Goal: Obtain resource: Download file/media

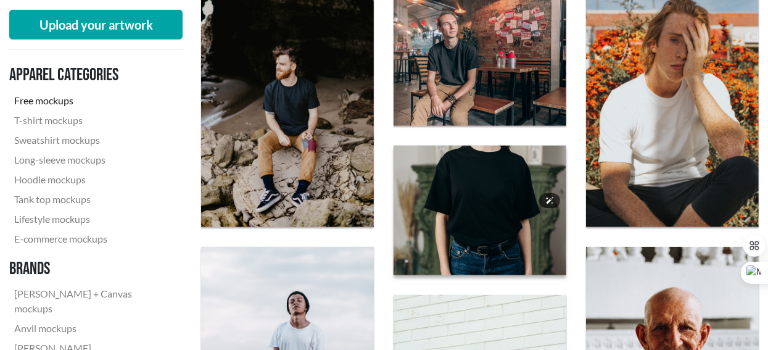
scroll to position [555, 0]
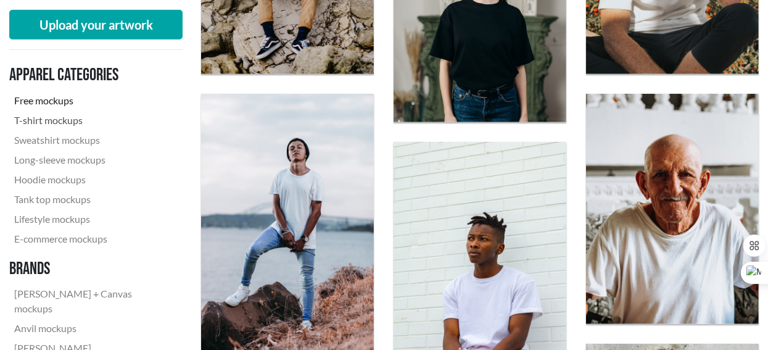
click at [52, 117] on link "T-shirt mockups" at bounding box center [91, 120] width 164 height 20
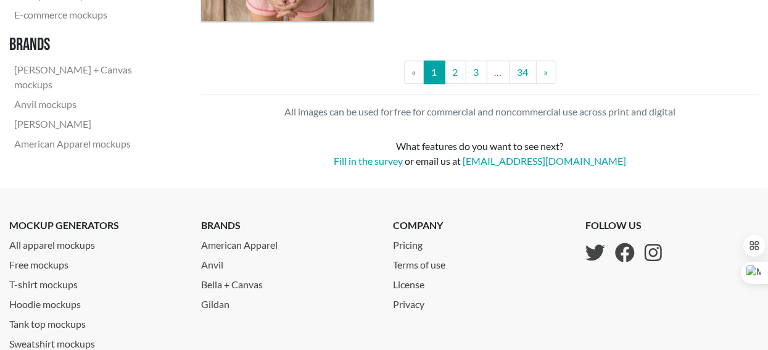
scroll to position [2160, 0]
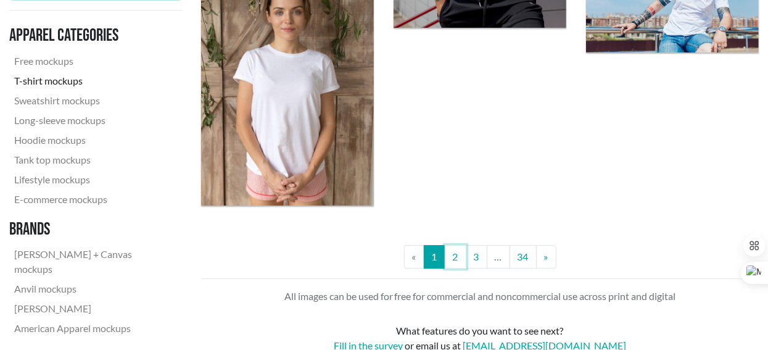
click at [451, 254] on link "2" at bounding box center [456, 256] width 22 height 23
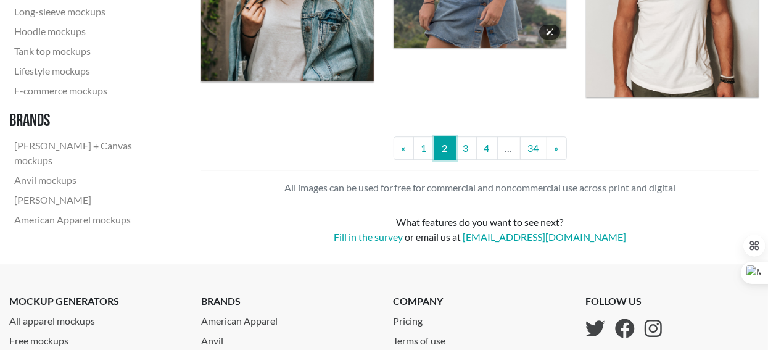
scroll to position [2530, 0]
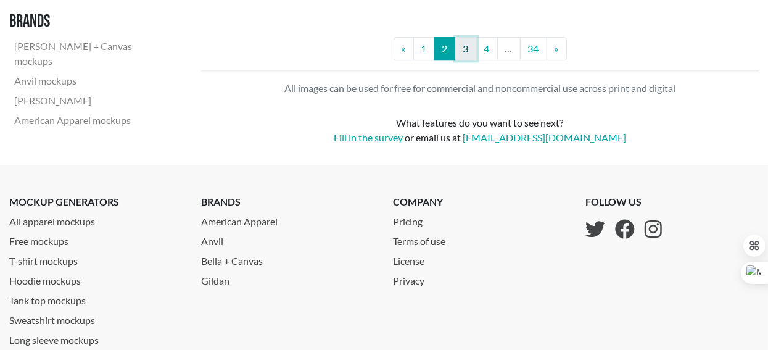
click at [468, 44] on link "3" at bounding box center [466, 48] width 22 height 23
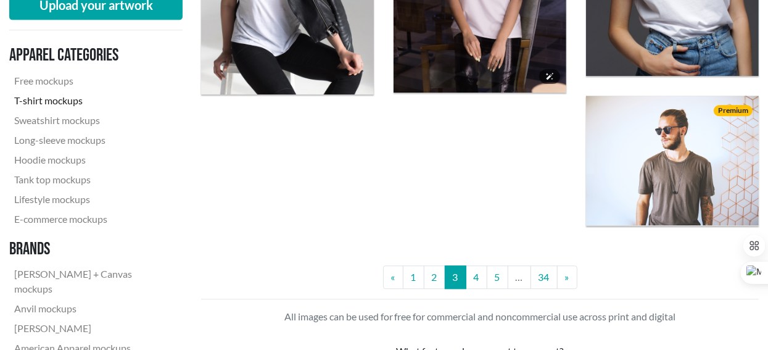
scroll to position [2098, 0]
click at [477, 274] on link "4" at bounding box center [477, 276] width 22 height 23
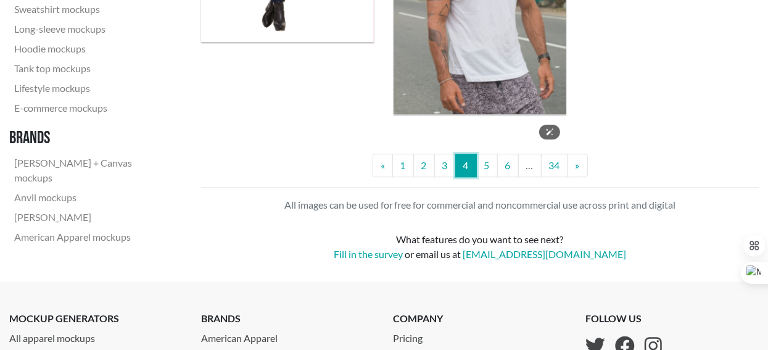
scroll to position [2221, 0]
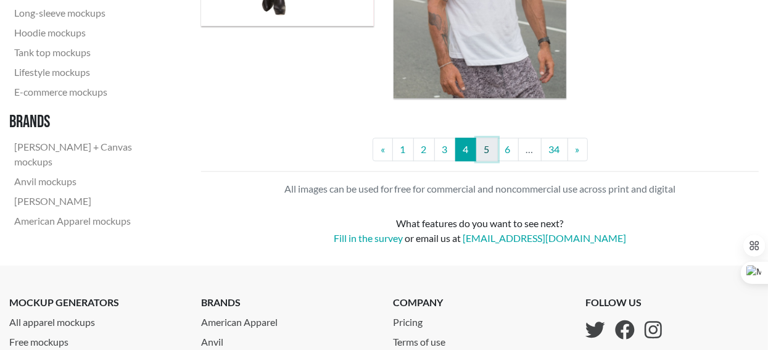
click at [487, 156] on link "5" at bounding box center [487, 149] width 22 height 23
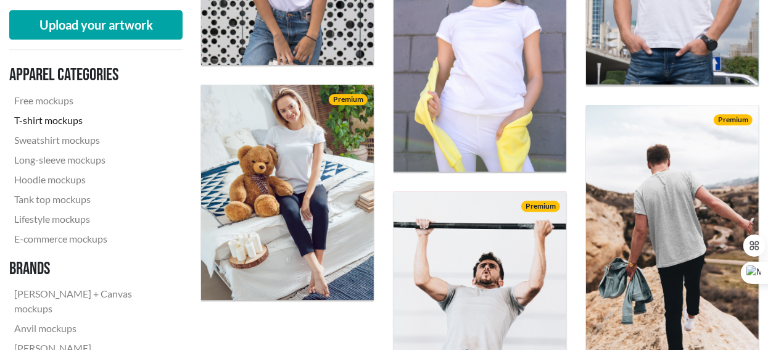
scroll to position [2284, 0]
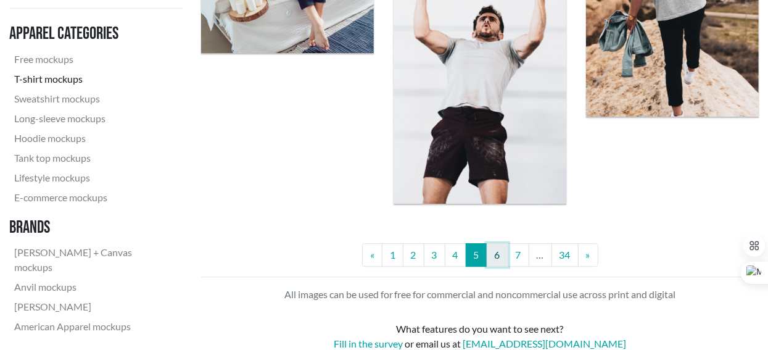
click at [494, 251] on link "6" at bounding box center [498, 254] width 22 height 23
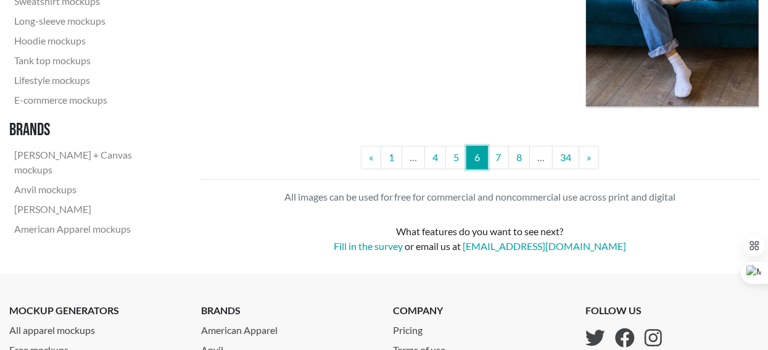
scroll to position [2345, 0]
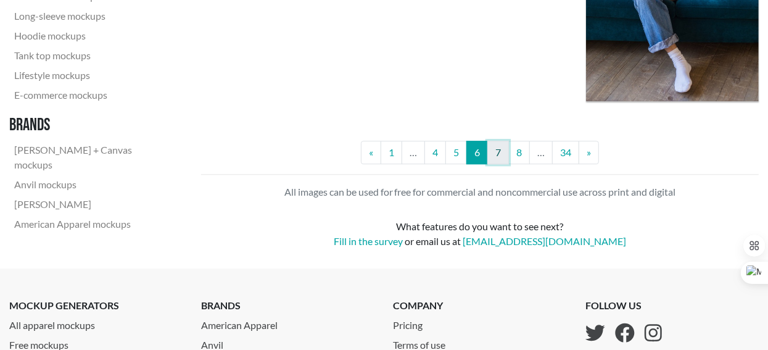
click at [505, 154] on link "7" at bounding box center [499, 152] width 22 height 23
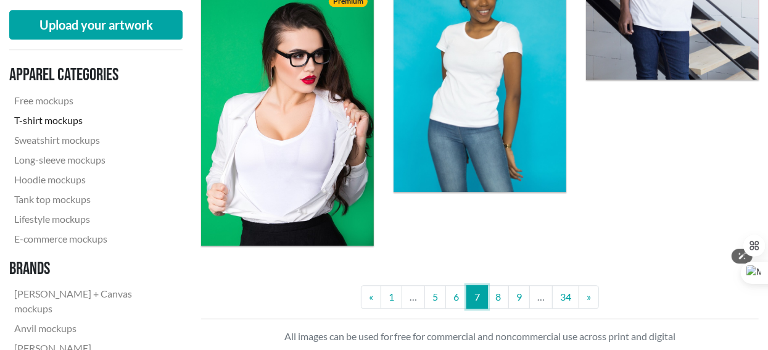
scroll to position [2284, 0]
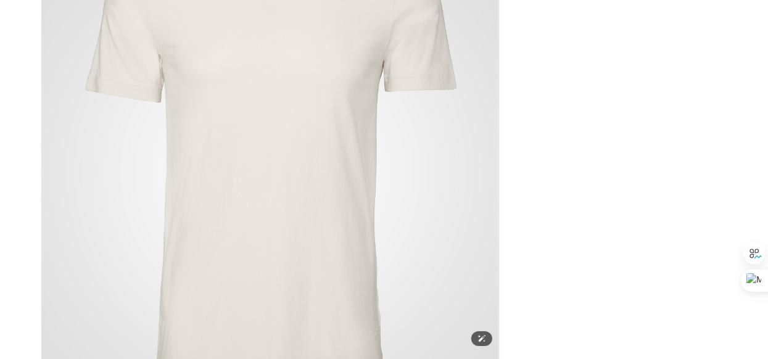
scroll to position [123, 0]
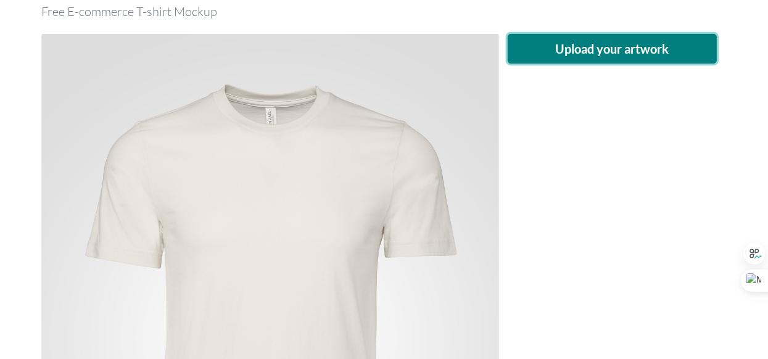
click at [620, 49] on button "Upload your artwork" at bounding box center [613, 49] width 210 height 30
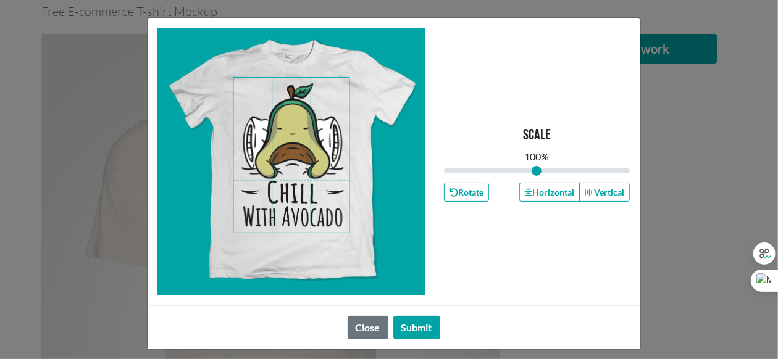
click at [339, 230] on span at bounding box center [291, 155] width 116 height 155
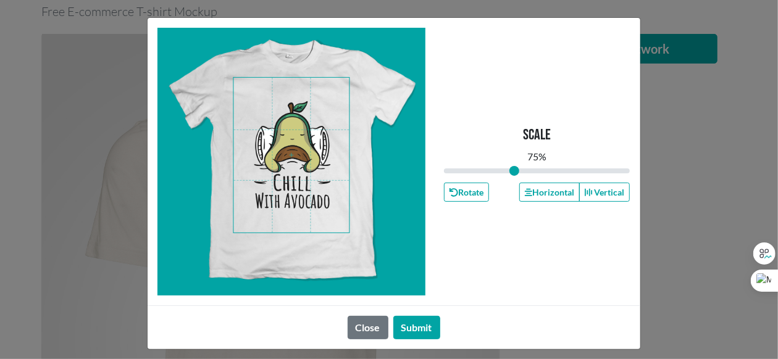
drag, startPoint x: 529, startPoint y: 170, endPoint x: 510, endPoint y: 170, distance: 19.1
click at [510, 170] on input "range" at bounding box center [537, 171] width 186 height 14
type input "0.75"
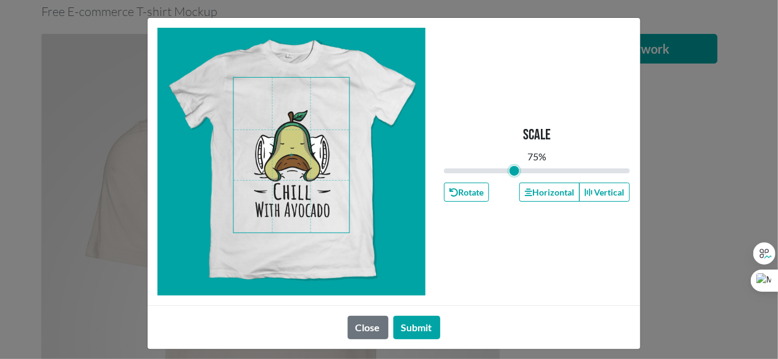
click at [294, 165] on span at bounding box center [291, 155] width 116 height 155
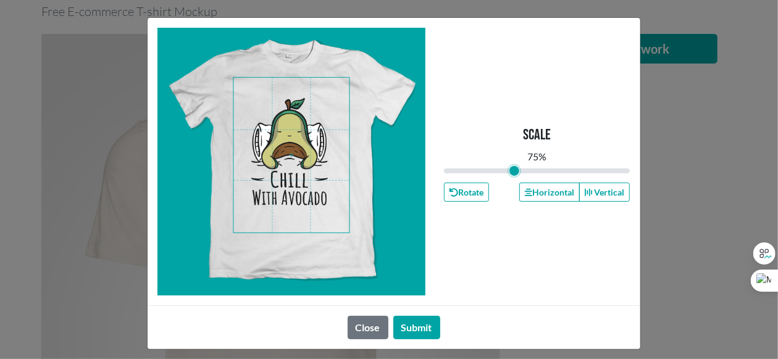
click at [291, 153] on span at bounding box center [291, 155] width 116 height 155
click at [412, 333] on button "Submit" at bounding box center [416, 327] width 47 height 23
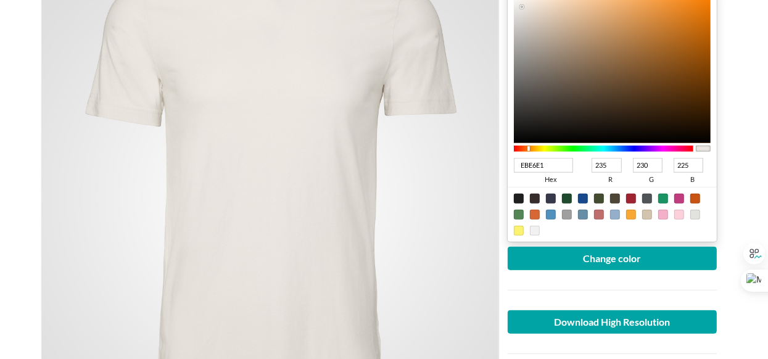
scroll to position [246, 0]
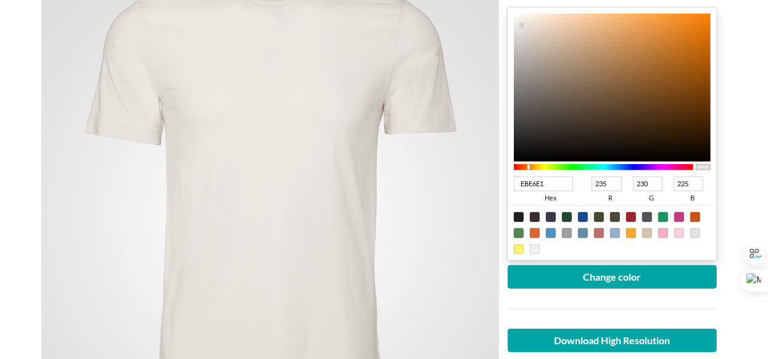
click at [659, 229] on div at bounding box center [664, 233] width 10 height 10
type input "F4B0C8"
type input "244"
type input "176"
type input "200"
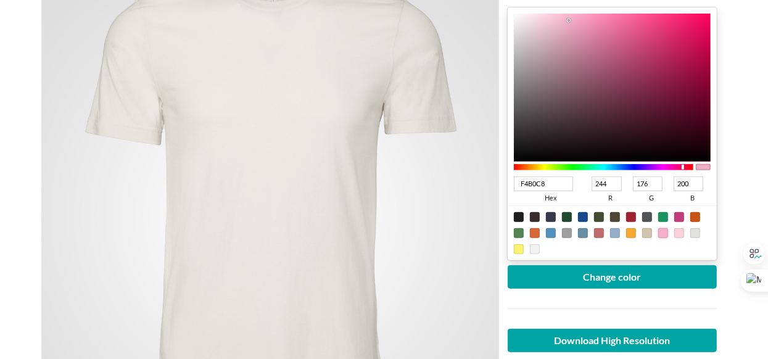
scroll to position [185, 0]
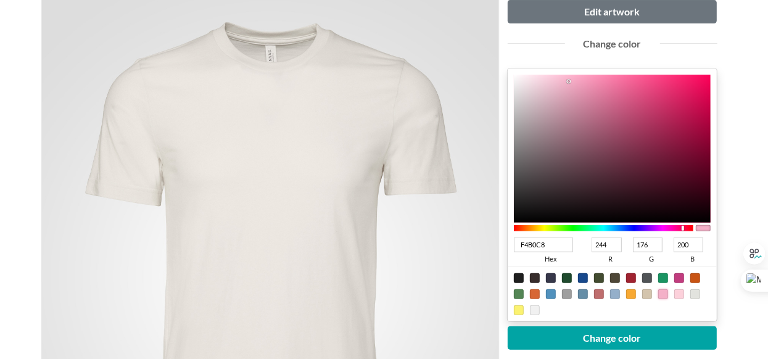
click at [660, 293] on div at bounding box center [664, 294] width 10 height 10
click at [578, 292] on div at bounding box center [583, 294] width 10 height 10
type input "668EA7"
type input "102"
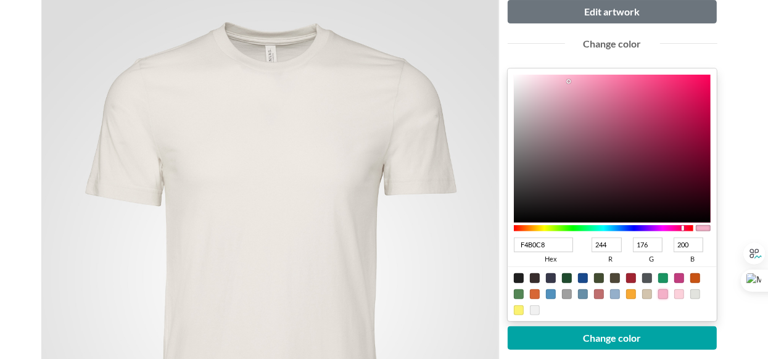
type input "142"
type input "167"
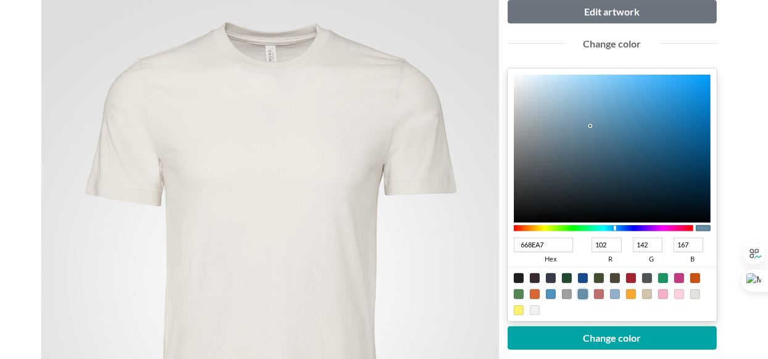
click at [526, 277] on div at bounding box center [613, 294] width 210 height 55
click at [524, 281] on div at bounding box center [613, 294] width 210 height 55
click at [623, 283] on div at bounding box center [613, 294] width 210 height 55
click at [642, 273] on div at bounding box center [647, 278] width 10 height 10
type input "505457"
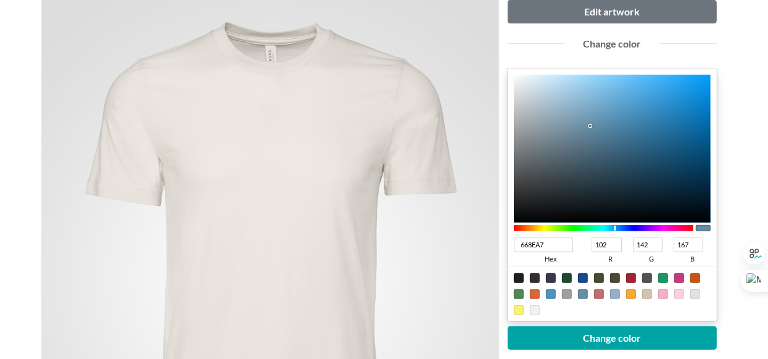
type input "80"
type input "84"
type input "87"
click at [642, 273] on div at bounding box center [647, 278] width 10 height 10
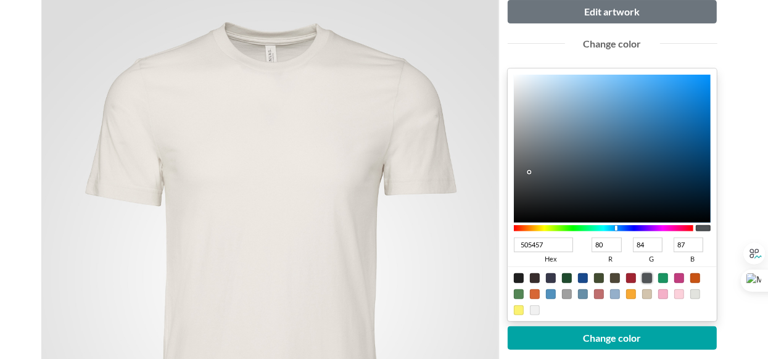
click at [646, 285] on div at bounding box center [613, 294] width 210 height 55
type input "437091"
type input "67"
type input "112"
type input "145"
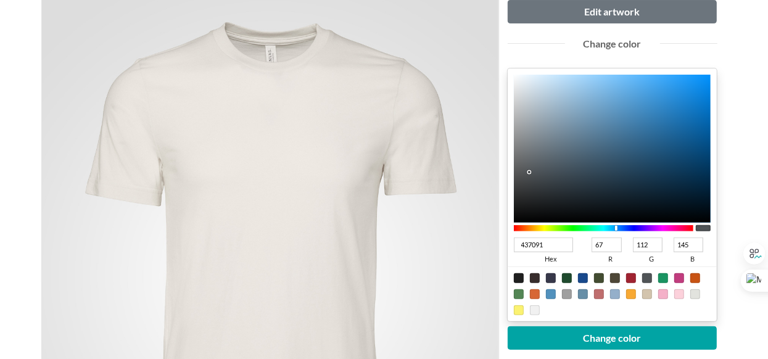
type input "4D86AF"
type input "77"
type input "134"
type input "175"
drag, startPoint x: 622, startPoint y: 126, endPoint x: 631, endPoint y: 106, distance: 21.8
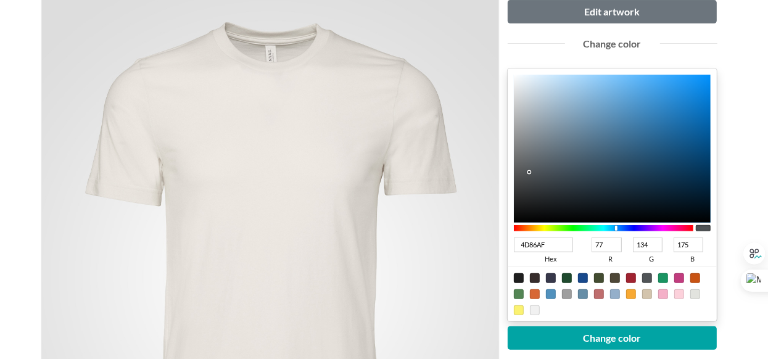
click at [630, 106] on div at bounding box center [612, 149] width 197 height 148
type input "5295C5"
type input "82"
type input "149"
type input "197"
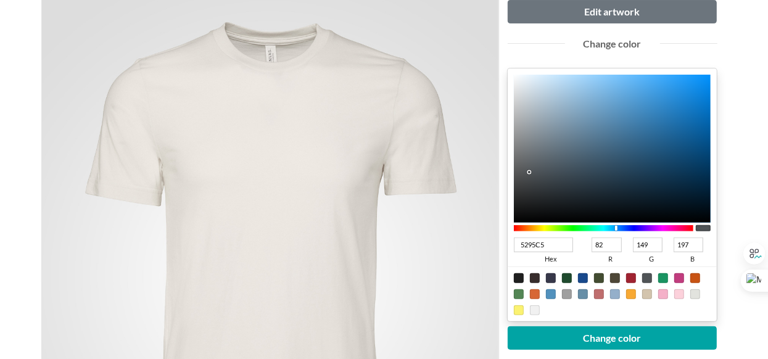
type input "5296C7"
type input "150"
type input "199"
type input "5094C5"
type input "80"
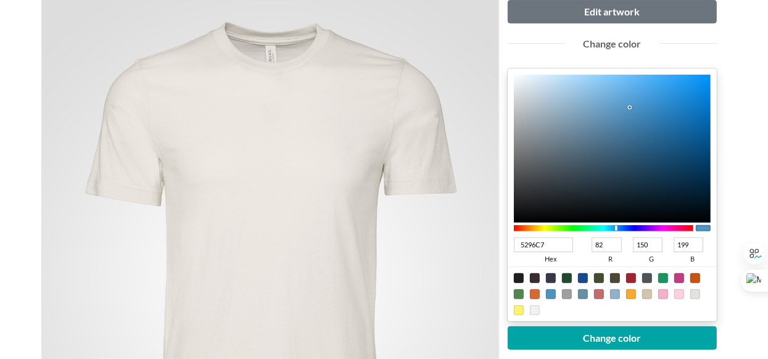
type input "148"
type input "197"
type input "5093C4"
type input "147"
type input "196"
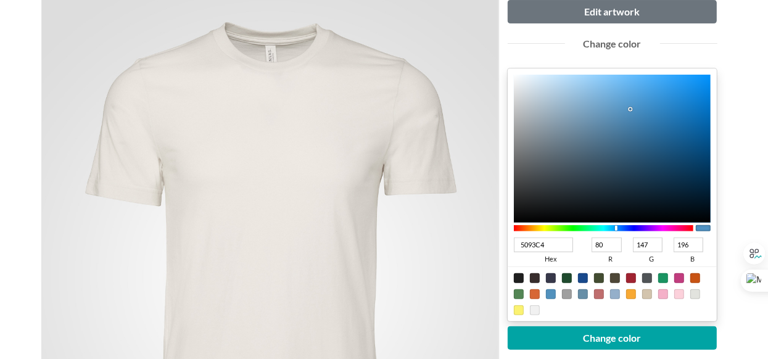
type input "4B8BB9"
type input "75"
type input "139"
type input "185"
type input "4582AE"
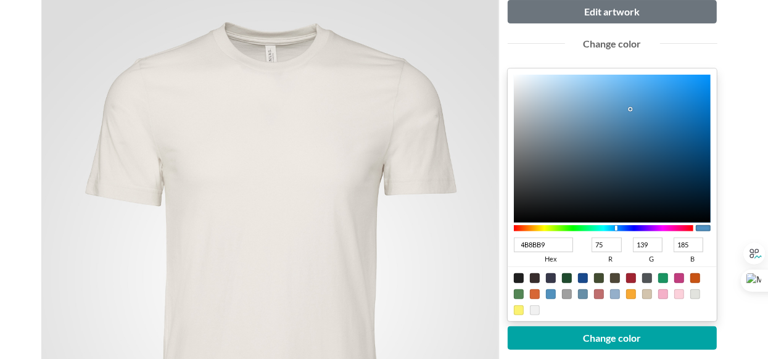
type input "69"
type input "130"
type input "174"
type input "407BA5"
type input "64"
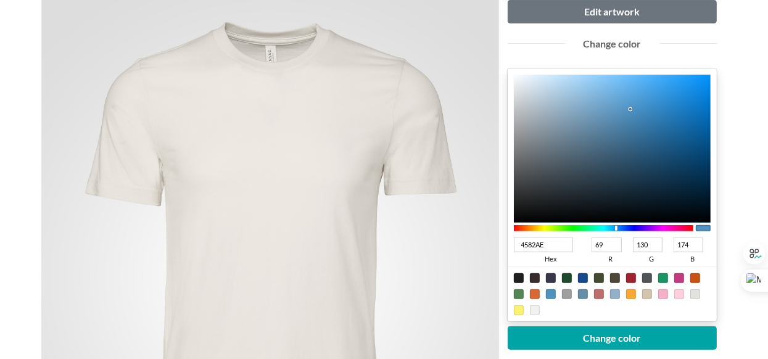
type input "123"
type input "165"
type input "407AA4"
type input "122"
type input "164"
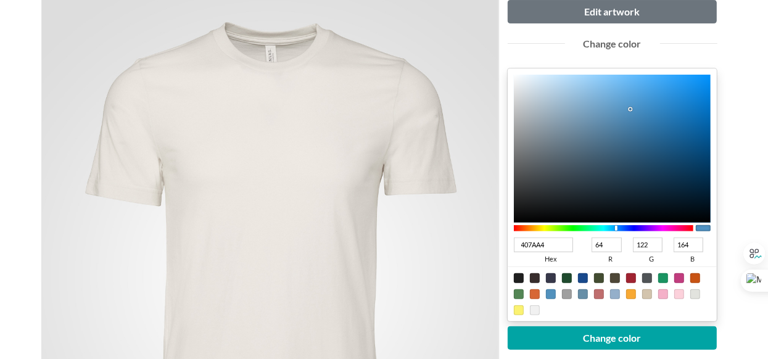
drag, startPoint x: 631, startPoint y: 107, endPoint x: 634, endPoint y: 126, distance: 18.9
click at [633, 112] on div at bounding box center [632, 110] width 2 height 2
click at [645, 278] on div at bounding box center [647, 278] width 10 height 10
type input "505457"
type input "80"
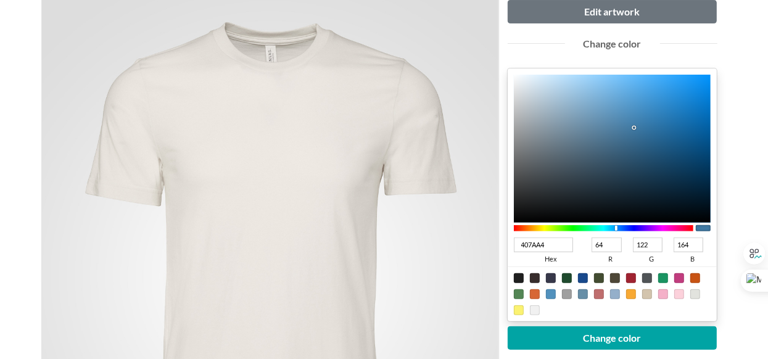
type input "84"
type input "87"
drag, startPoint x: 662, startPoint y: 291, endPoint x: 663, endPoint y: 139, distance: 152.4
click at [662, 291] on div at bounding box center [664, 294] width 10 height 10
type input "F4B0C8"
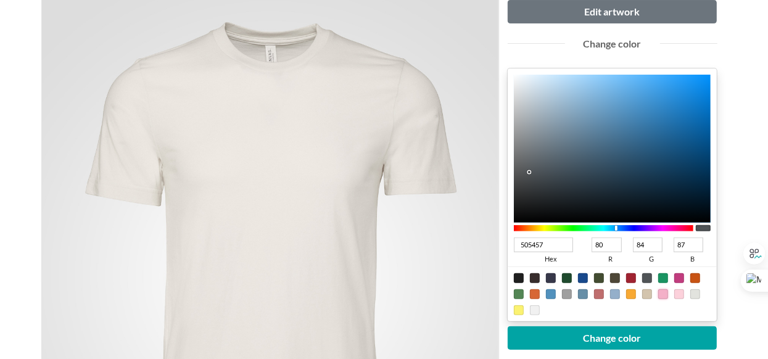
type input "244"
type input "176"
type input "200"
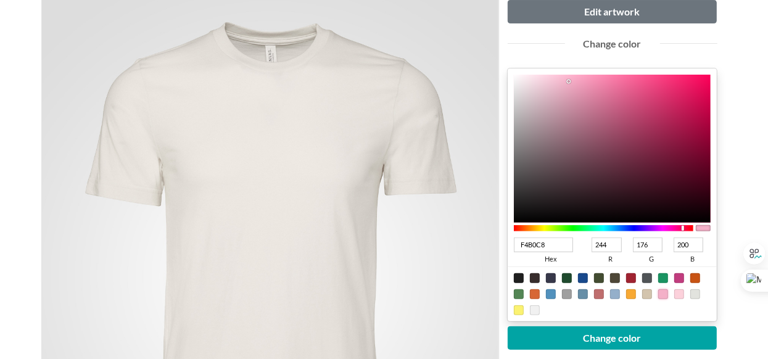
type input "BE3364"
type input "190"
type input "51"
type input "100"
type input "C03365"
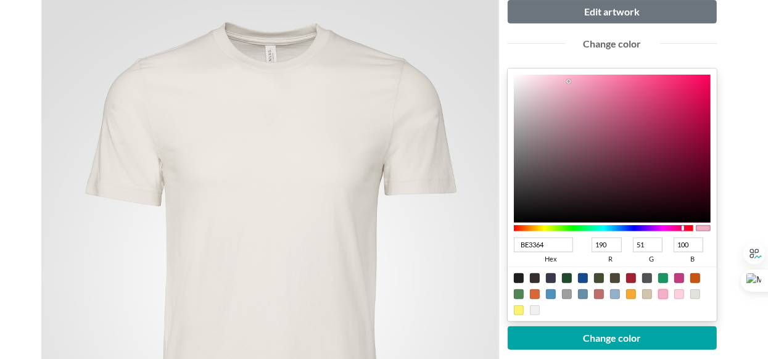
type input "192"
type input "101"
type input "E44980"
type input "228"
type input "73"
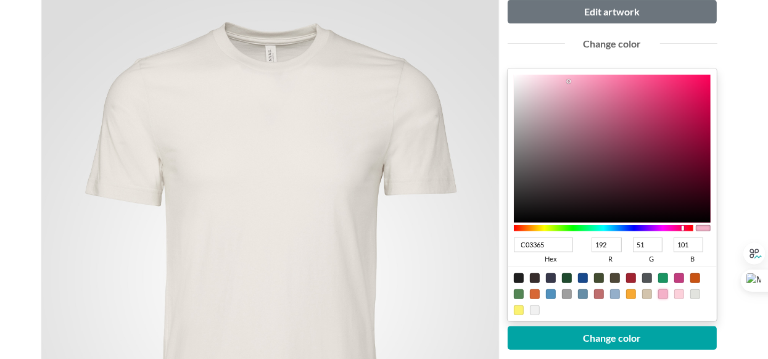
type input "128"
type input "F45D93"
type input "244"
type input "93"
type input "147"
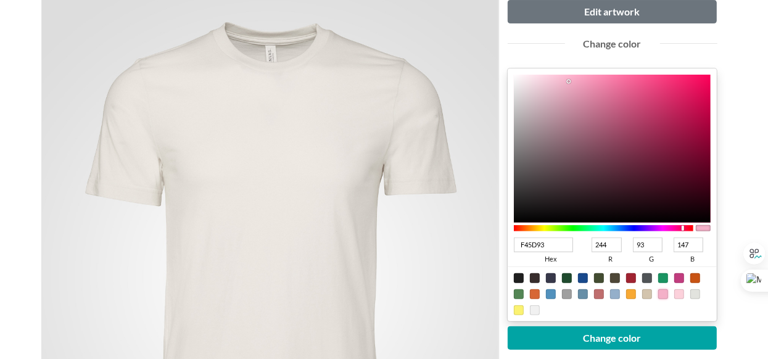
drag, startPoint x: 656, startPoint y: 103, endPoint x: 632, endPoint y: 79, distance: 34.0
click at [634, 79] on div at bounding box center [612, 149] width 197 height 148
type input "F56095"
type input "245"
type input "96"
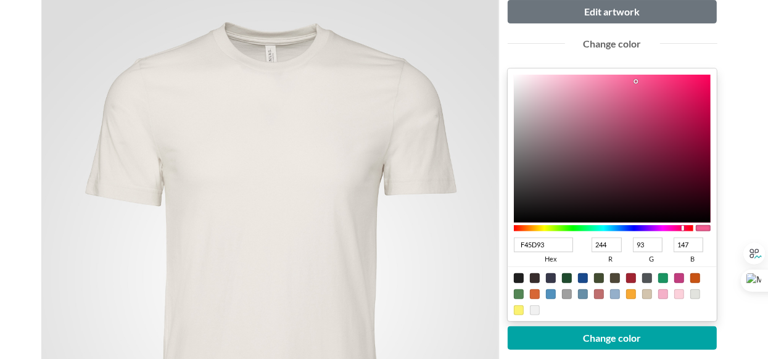
type input "149"
type input "D57798"
type input "213"
type input "119"
type input "152"
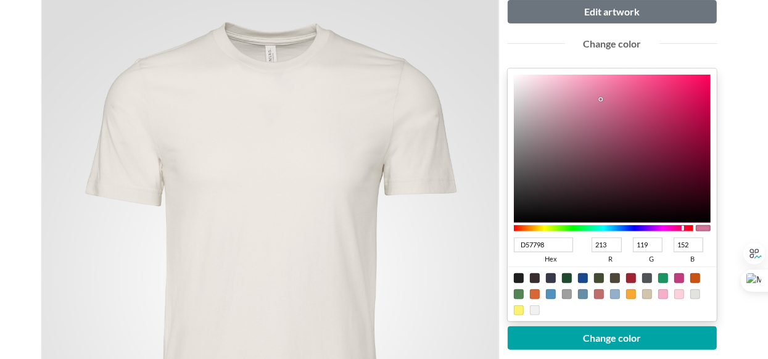
type input "C47993"
type input "196"
type input "121"
type input "147"
type input "AC7689"
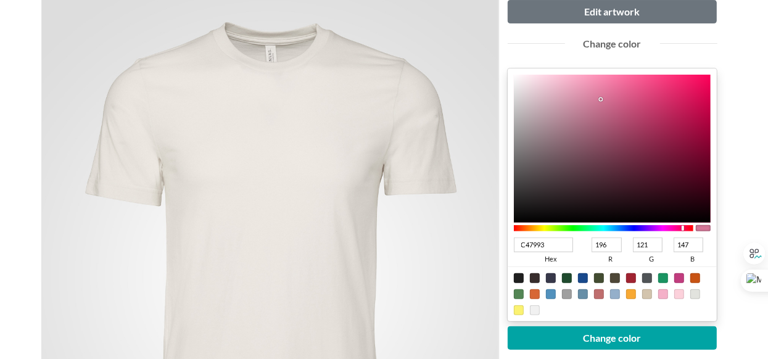
type input "172"
type input "118"
type input "137"
type input "A67486"
type input "166"
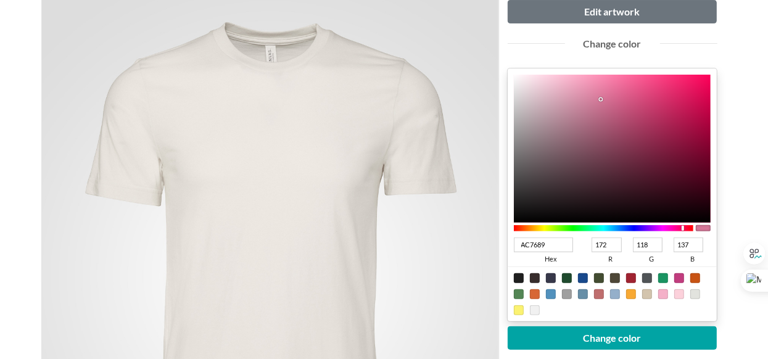
type input "116"
type input "134"
drag, startPoint x: 599, startPoint y: 101, endPoint x: 586, endPoint y: 129, distance: 31.2
click at [576, 127] on div at bounding box center [612, 149] width 197 height 148
type input "A26F82"
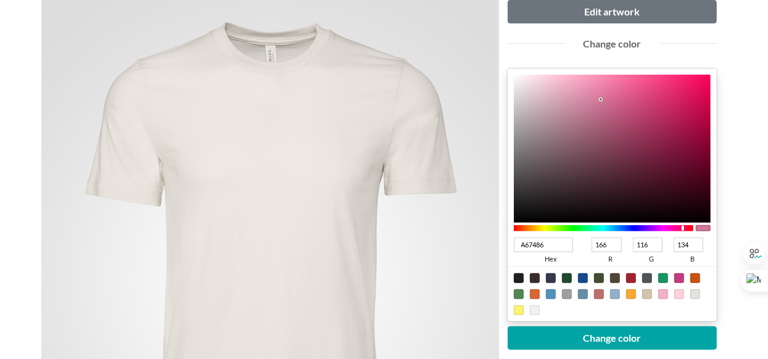
type input "162"
type input "111"
type input "130"
click at [677, 294] on div at bounding box center [680, 294] width 10 height 10
type input "FCD1DB"
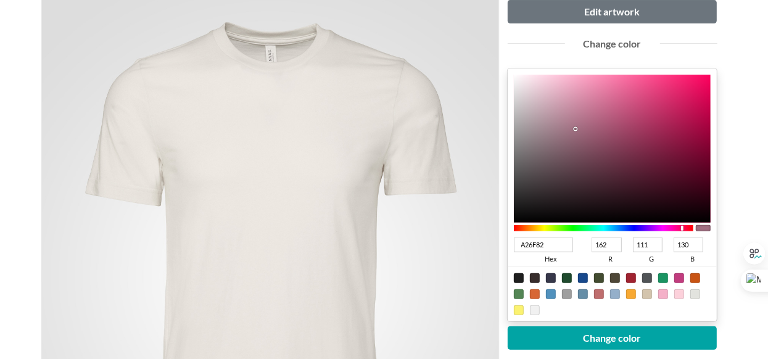
type input "252"
type input "209"
type input "219"
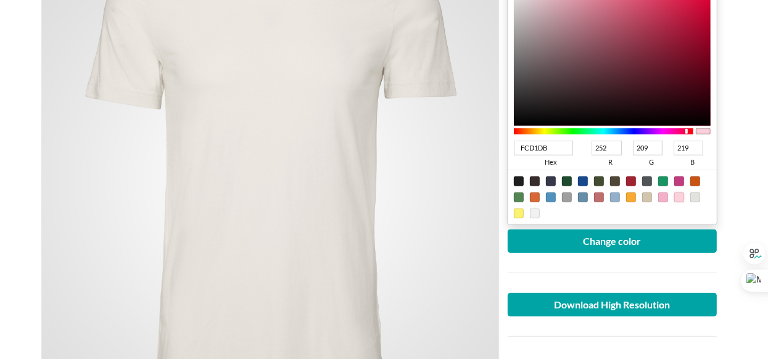
scroll to position [309, 0]
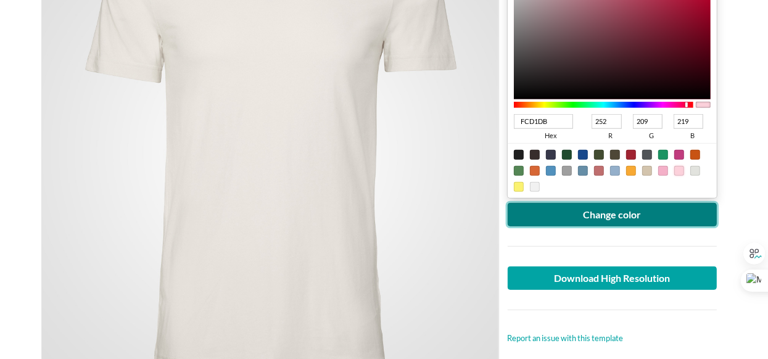
click at [610, 209] on button "Change color" at bounding box center [613, 214] width 210 height 23
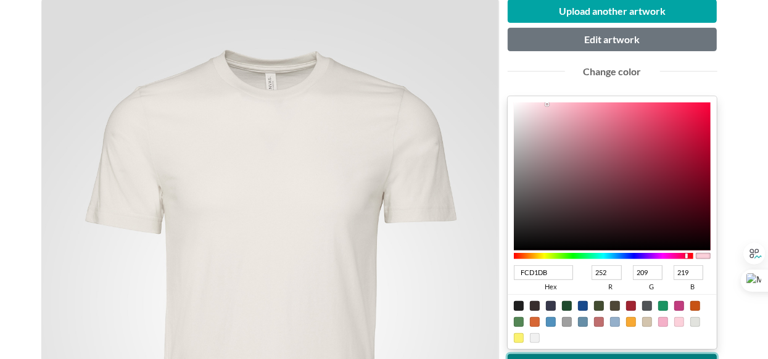
scroll to position [185, 0]
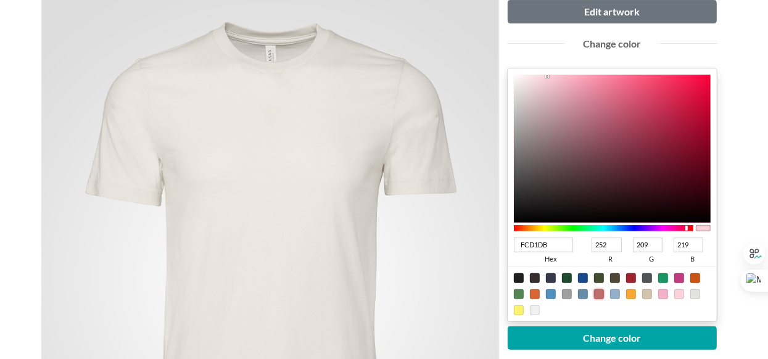
click at [602, 289] on div at bounding box center [599, 294] width 10 height 10
type input "BF6E6E"
type input "191"
type input "110"
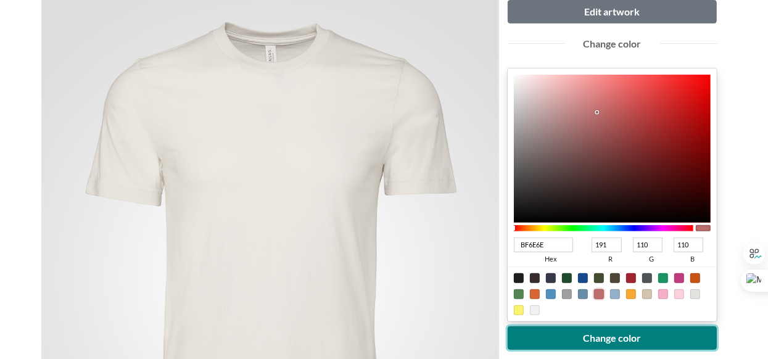
click at [605, 329] on button "Change color" at bounding box center [613, 337] width 210 height 23
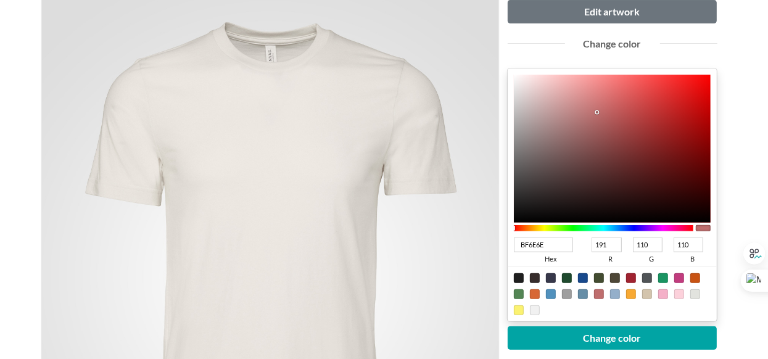
type input "765252"
type input "118"
type input "82"
type input "9E7F7F"
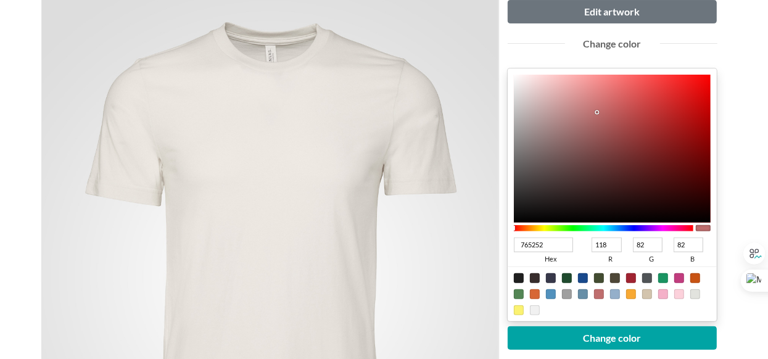
type input "158"
type input "127"
type input "FCFCFC"
type input "252"
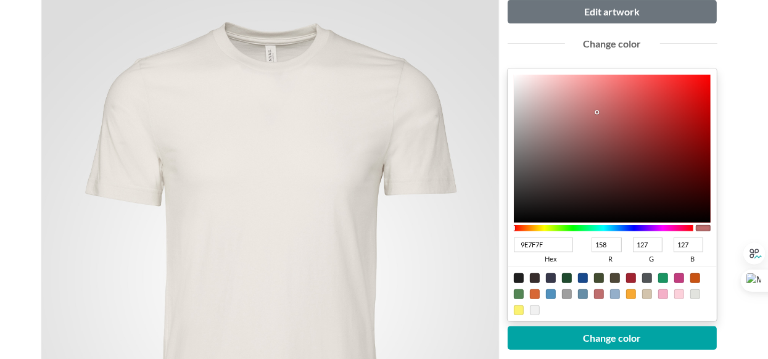
type input "252"
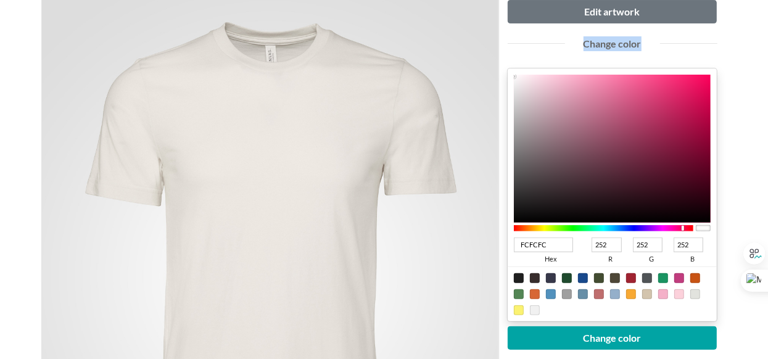
type input "FFFFFF"
type input "255"
drag, startPoint x: 528, startPoint y: 105, endPoint x: 492, endPoint y: 10, distance: 101.8
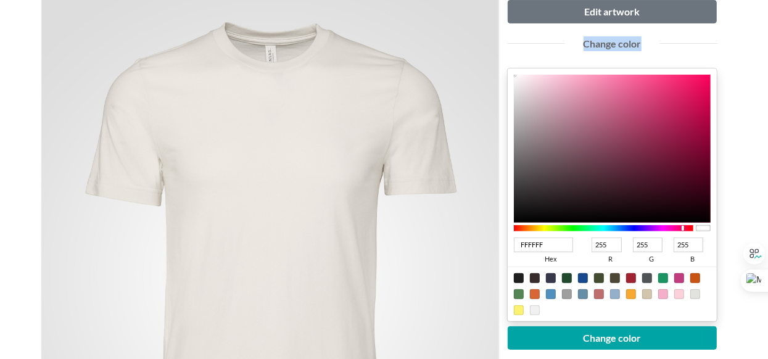
click at [492, 10] on div "Upload another artwork Edit artwork Change color FFFFFF hex 255 r 255 g 255 b 1…" at bounding box center [384, 276] width 685 height 629
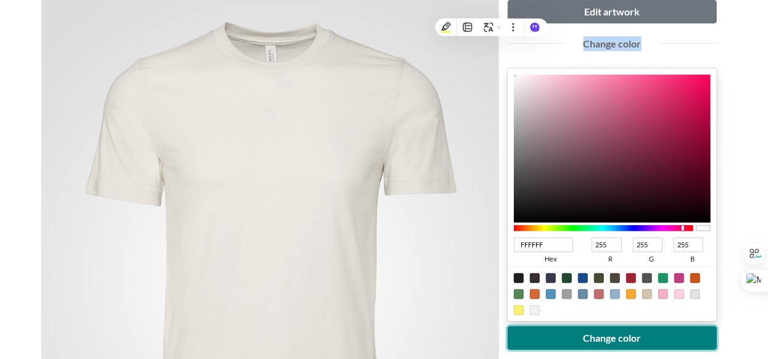
click at [641, 336] on button "Change color" at bounding box center [613, 337] width 210 height 23
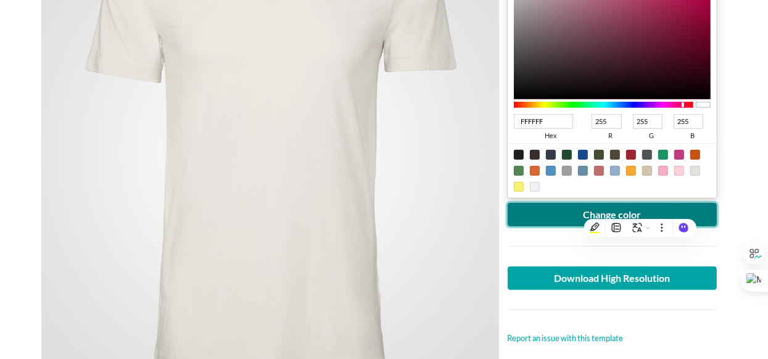
scroll to position [370, 0]
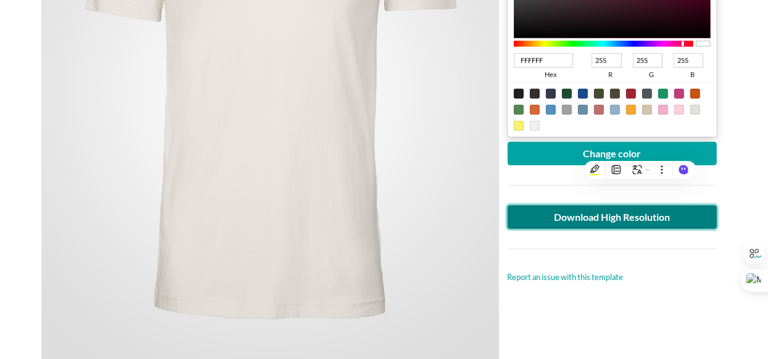
click at [642, 218] on link "Download High Resolution" at bounding box center [613, 217] width 210 height 23
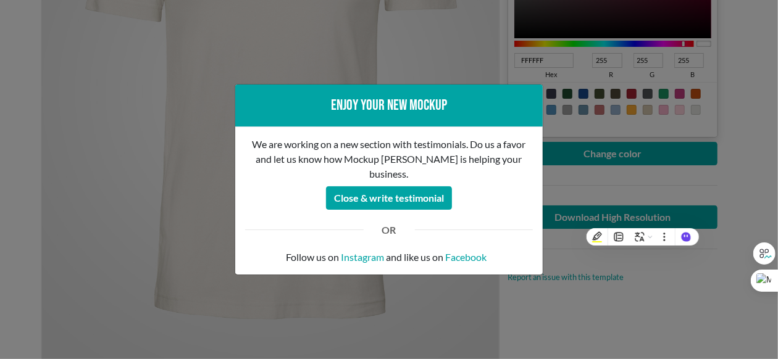
click at [562, 231] on div "Enjoy your new mockup We are working on a new section with testimonials. Do us …" at bounding box center [389, 179] width 778 height 359
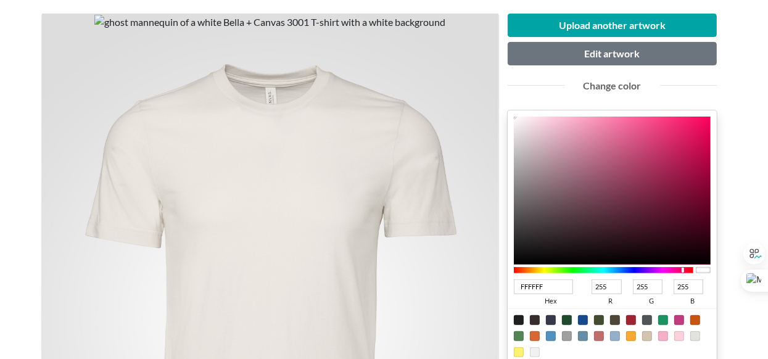
scroll to position [0, 0]
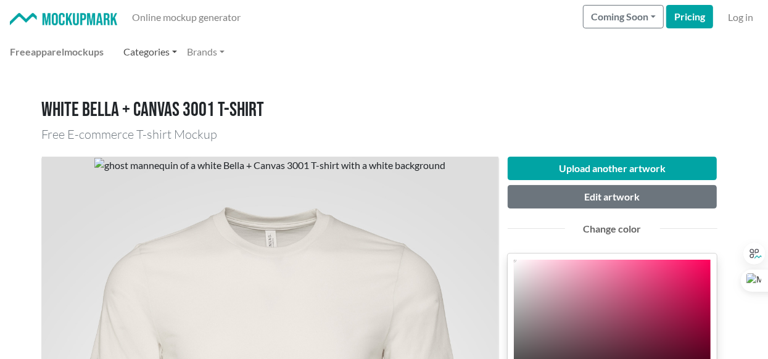
click at [180, 51] on link "Categories" at bounding box center [150, 51] width 64 height 25
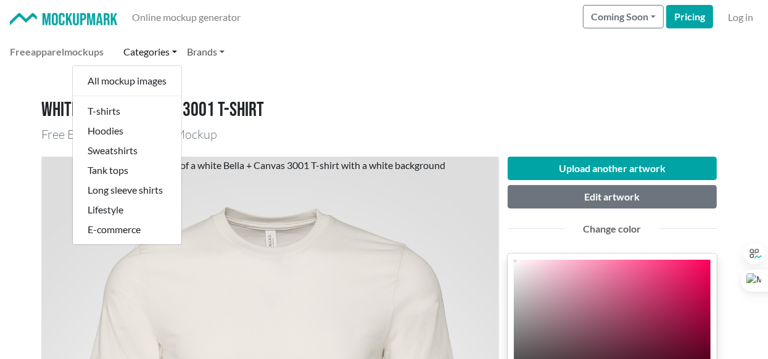
click at [228, 52] on link "Brands" at bounding box center [206, 51] width 48 height 25
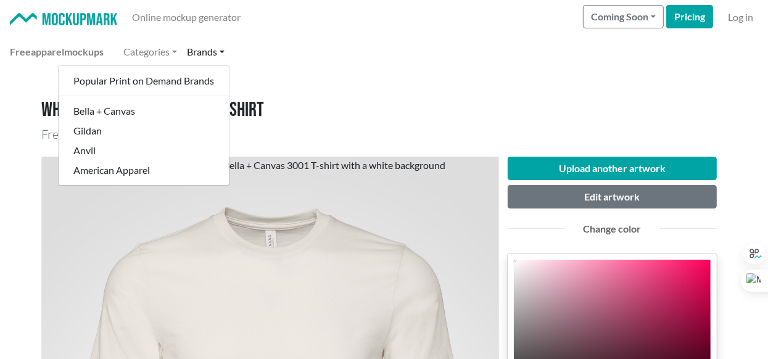
click at [320, 65] on nav "Free apparel mockups Categories All mockup images T-shirts Hoodies Sweatshirts …" at bounding box center [384, 52] width 768 height 35
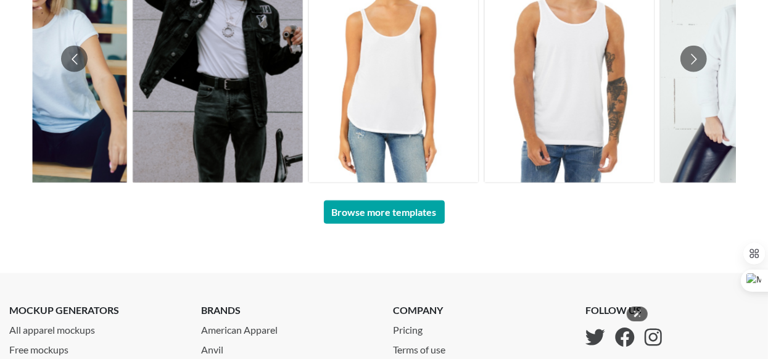
scroll to position [1049, 0]
